Goal: Ask a question

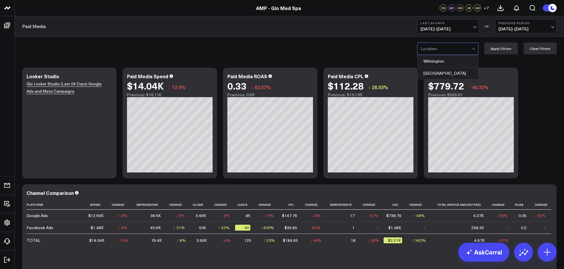
click at [460, 51] on div at bounding box center [446, 49] width 51 height 12
click at [446, 70] on div "[GEOGRAPHIC_DATA]" at bounding box center [448, 73] width 61 height 12
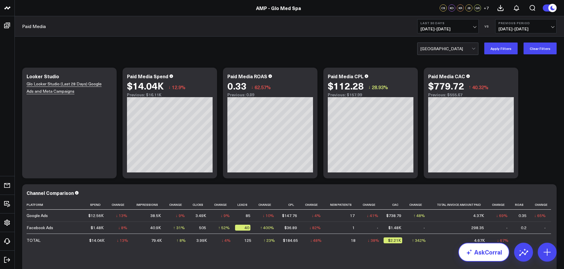
click at [482, 250] on link "AskCorral" at bounding box center [484, 252] width 51 height 19
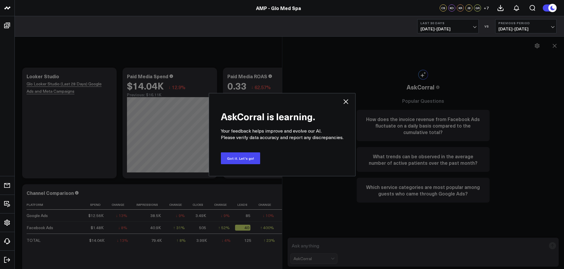
click at [345, 100] on icon at bounding box center [346, 101] width 7 height 7
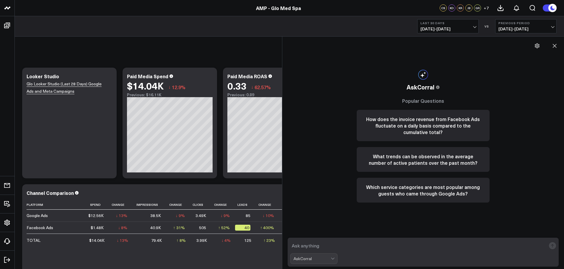
click at [305, 241] on textarea at bounding box center [419, 246] width 256 height 11
drag, startPoint x: 291, startPoint y: 246, endPoint x: 403, endPoint y: 245, distance: 111.1
click at [408, 246] on textarea "What is the rebooking rate for [PERSON_NAME] for [DATE]?" at bounding box center [419, 246] width 256 height 11
drag, startPoint x: 440, startPoint y: 244, endPoint x: 457, endPoint y: 245, distance: 16.6
click at [440, 244] on textarea "What is the rebooking rate for [PERSON_NAME] for [DATE]?" at bounding box center [419, 246] width 256 height 11
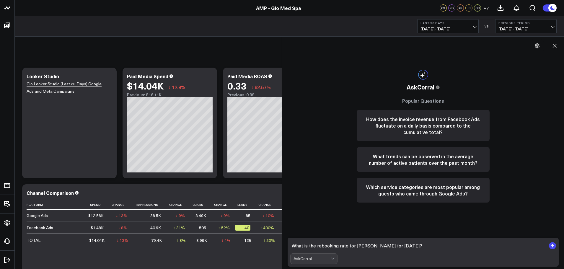
type textarea "What is the rebooking rate for [PERSON_NAME] for [DATE]?"
click at [551, 245] on rect "submit" at bounding box center [552, 245] width 7 height 7
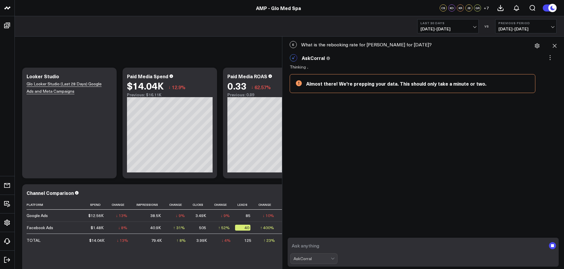
paste textarea "What is the rebooking rate for [PERSON_NAME] for [DATE]?"
click at [337, 246] on textarea "What is the rebooking rate for [PERSON_NAME] for [DATE]?" at bounding box center [419, 246] width 256 height 11
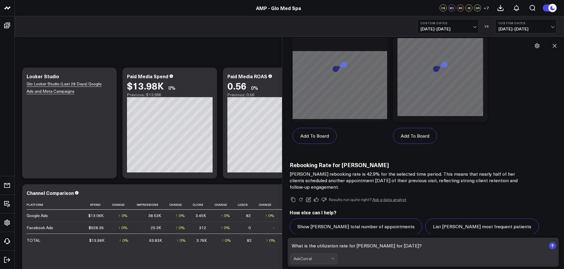
scroll to position [403, 0]
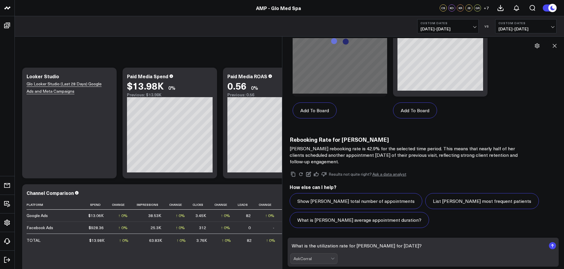
type textarea "What is the utilization rate for [PERSON_NAME] for [DATE]?"
click at [556, 246] on rect "submit" at bounding box center [552, 245] width 7 height 7
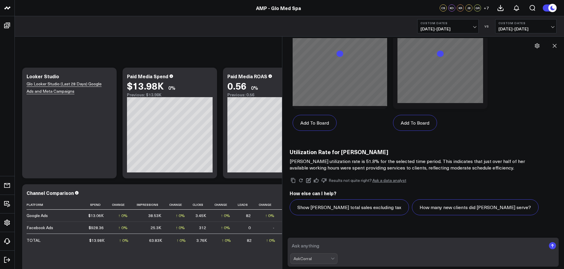
scroll to position [978, 0]
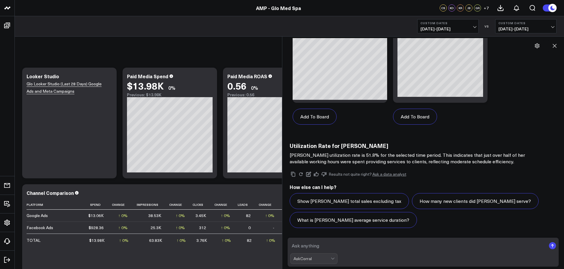
paste textarea "What is the rebooking rate for [PERSON_NAME] for [DATE]?"
click at [346, 245] on textarea "What is the rebooking rate for [PERSON_NAME] for [DATE]?" at bounding box center [419, 246] width 256 height 11
click at [365, 245] on textarea "What are the sales per hour for [PERSON_NAME] for [DATE]?" at bounding box center [419, 246] width 256 height 11
type textarea "What are the sales per hour for [PERSON_NAME] for [DATE]?"
click at [556, 246] on rect "submit" at bounding box center [552, 245] width 7 height 7
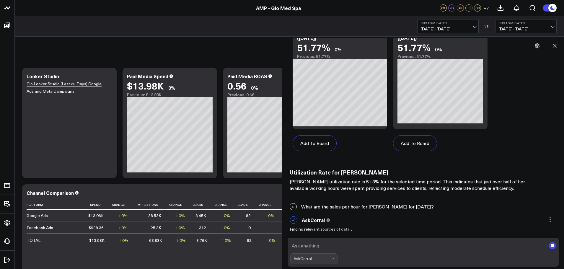
scroll to position [1004, 0]
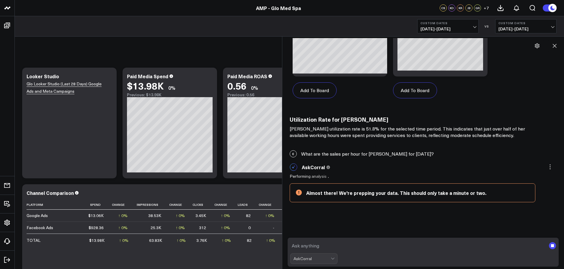
paste textarea "What is the rebooking rate for [PERSON_NAME] for [DATE]?"
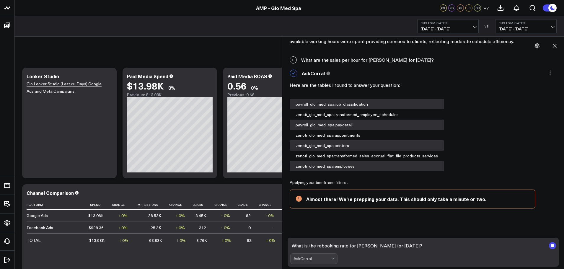
scroll to position [1104, 0]
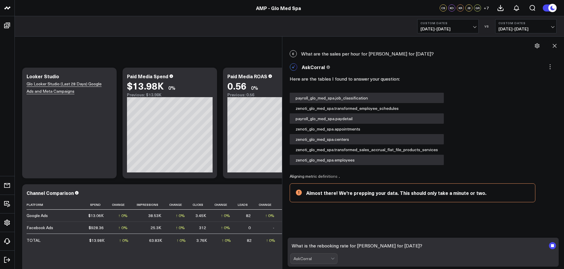
drag, startPoint x: 347, startPoint y: 246, endPoint x: 317, endPoint y: 244, distance: 29.9
click at [317, 244] on textarea "What is the rebooking rate for [PERSON_NAME] for [DATE]?" at bounding box center [419, 246] width 256 height 11
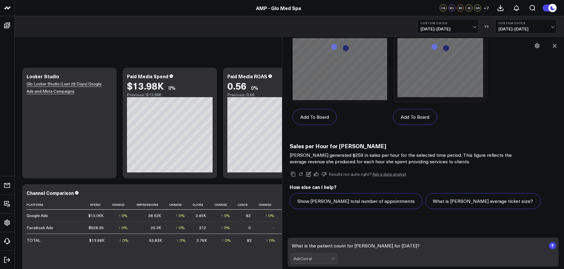
scroll to position [1531, 0]
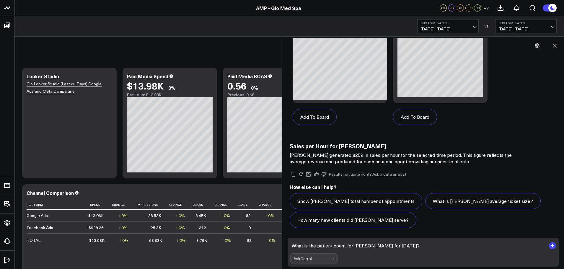
type textarea "What is the patient count for [PERSON_NAME] for [DATE]?"
click at [552, 244] on rect "submit" at bounding box center [552, 245] width 7 height 7
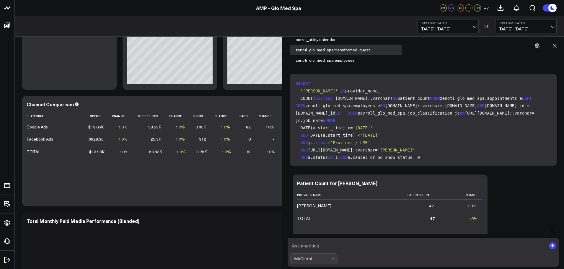
scroll to position [1778, 0]
